Goal: Task Accomplishment & Management: Manage account settings

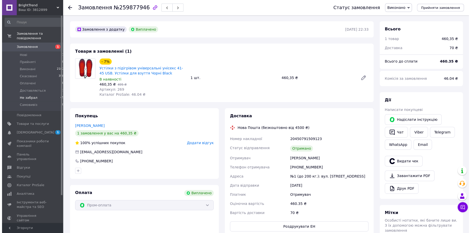
scroll to position [9, 0]
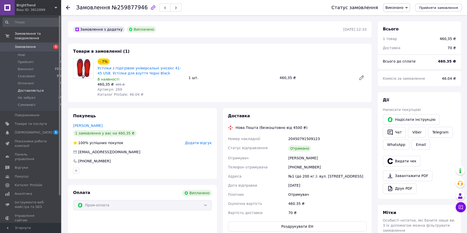
click at [29, 89] on span "Доставляється" at bounding box center [31, 91] width 26 height 5
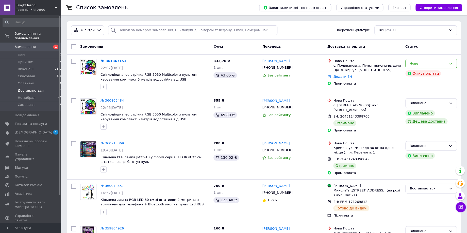
click at [28, 89] on span "Доставляється" at bounding box center [31, 91] width 26 height 5
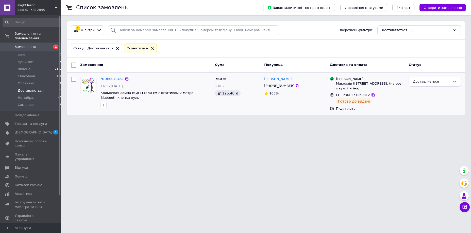
click at [92, 85] on img at bounding box center [88, 85] width 13 height 16
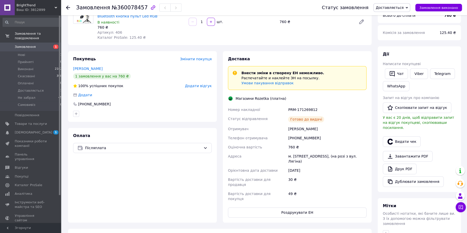
scroll to position [56, 0]
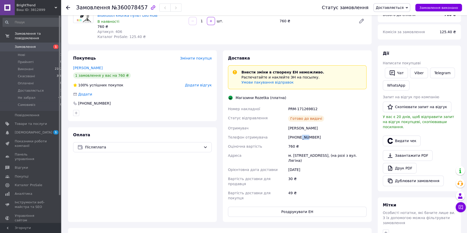
drag, startPoint x: 300, startPoint y: 139, endPoint x: 306, endPoint y: 140, distance: 6.5
click at [306, 140] on div "[PHONE_NUMBER]" at bounding box center [327, 137] width 80 height 9
click at [22, 53] on span "Нові" at bounding box center [21, 55] width 7 height 5
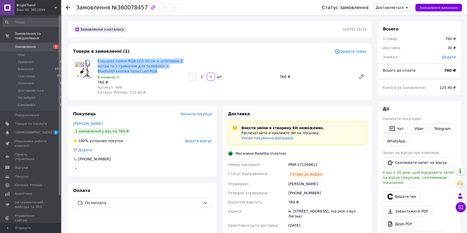
drag, startPoint x: 129, startPoint y: 72, endPoint x: 97, endPoint y: 63, distance: 32.9
click at [97, 63] on div "Кільцева лампа RGB LED 30 см зі штативом 2 метри та з тримачем для телефона + B…" at bounding box center [140, 77] width 91 height 39
copy link "Кільцева лампа RGB LED 30 см зі штативом 2 метри та з тримачем для телефона + B…"
click at [417, 129] on link "Viber" at bounding box center [419, 129] width 18 height 11
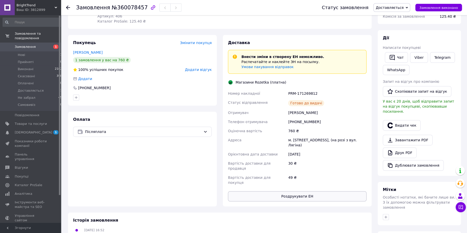
scroll to position [112, 0]
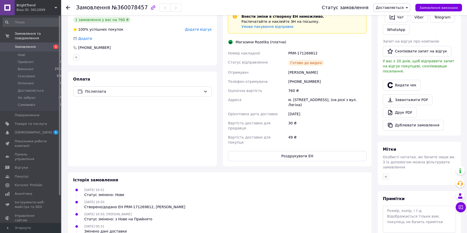
drag, startPoint x: 344, startPoint y: 105, endPoint x: 285, endPoint y: 107, distance: 58.7
click at [287, 102] on div "Номер накладної PRM-171269812 Статус відправлення Готово до видачі Отримувач [P…" at bounding box center [297, 98] width 141 height 98
copy div "Адреса [PERSON_NAME]. [STREET_ADDRESS], (на розі з вул. Лягіна)"
click at [24, 53] on span "Нові" at bounding box center [21, 55] width 7 height 5
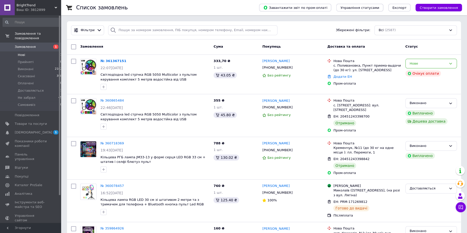
click at [23, 53] on span "Нові" at bounding box center [21, 55] width 7 height 5
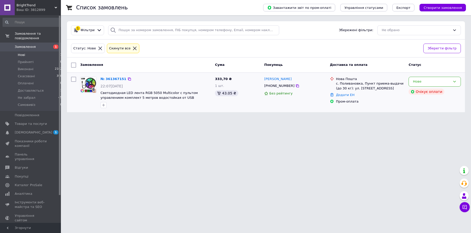
click at [90, 81] on img at bounding box center [88, 85] width 16 height 16
